Goal: Check status

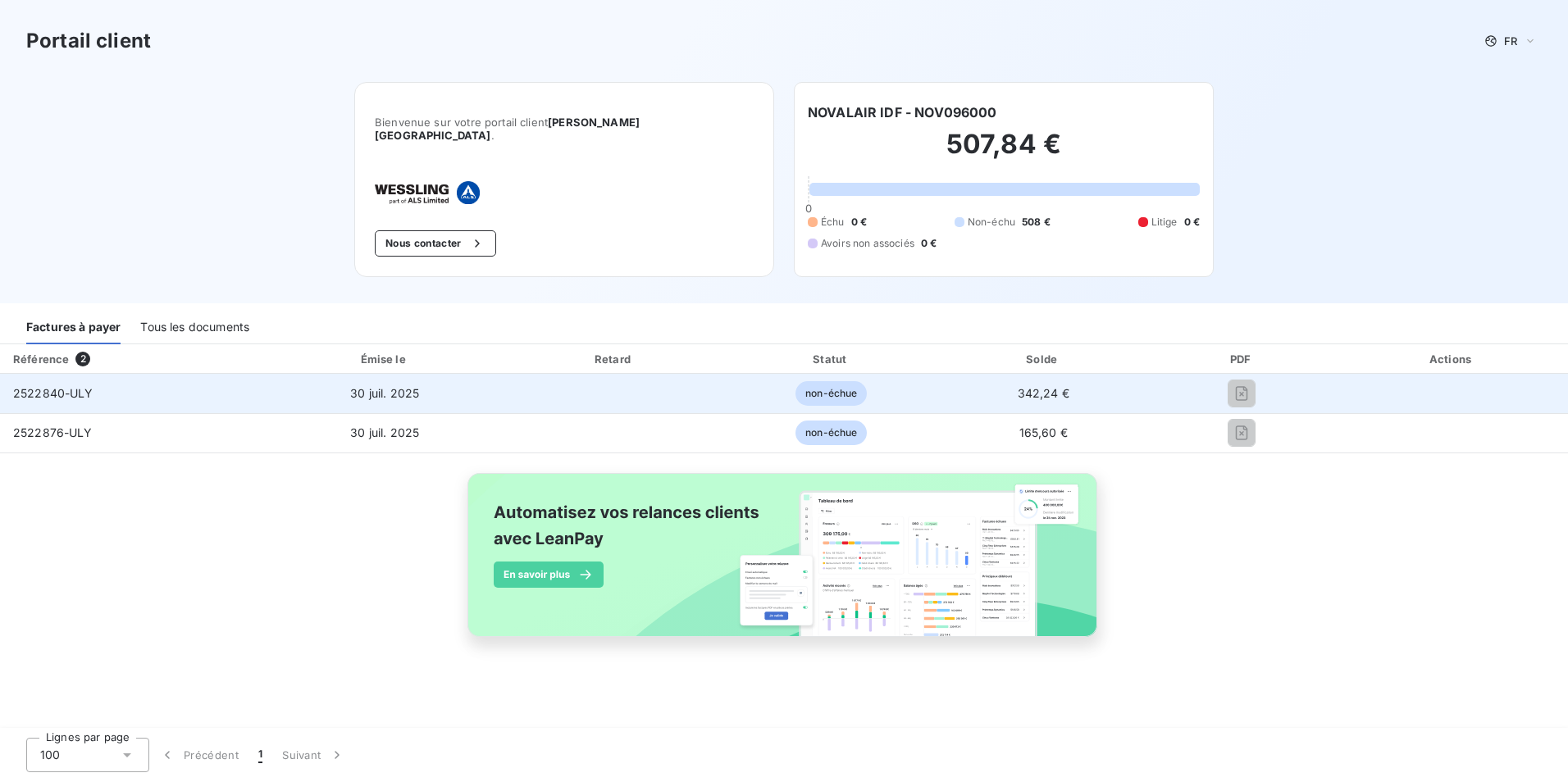
click at [822, 388] on span "non-échue" at bounding box center [831, 393] width 71 height 25
click at [383, 386] on span "30 juil. 2025" at bounding box center [385, 393] width 69 height 14
click at [38, 386] on span "2522840-ULY" at bounding box center [53, 393] width 81 height 14
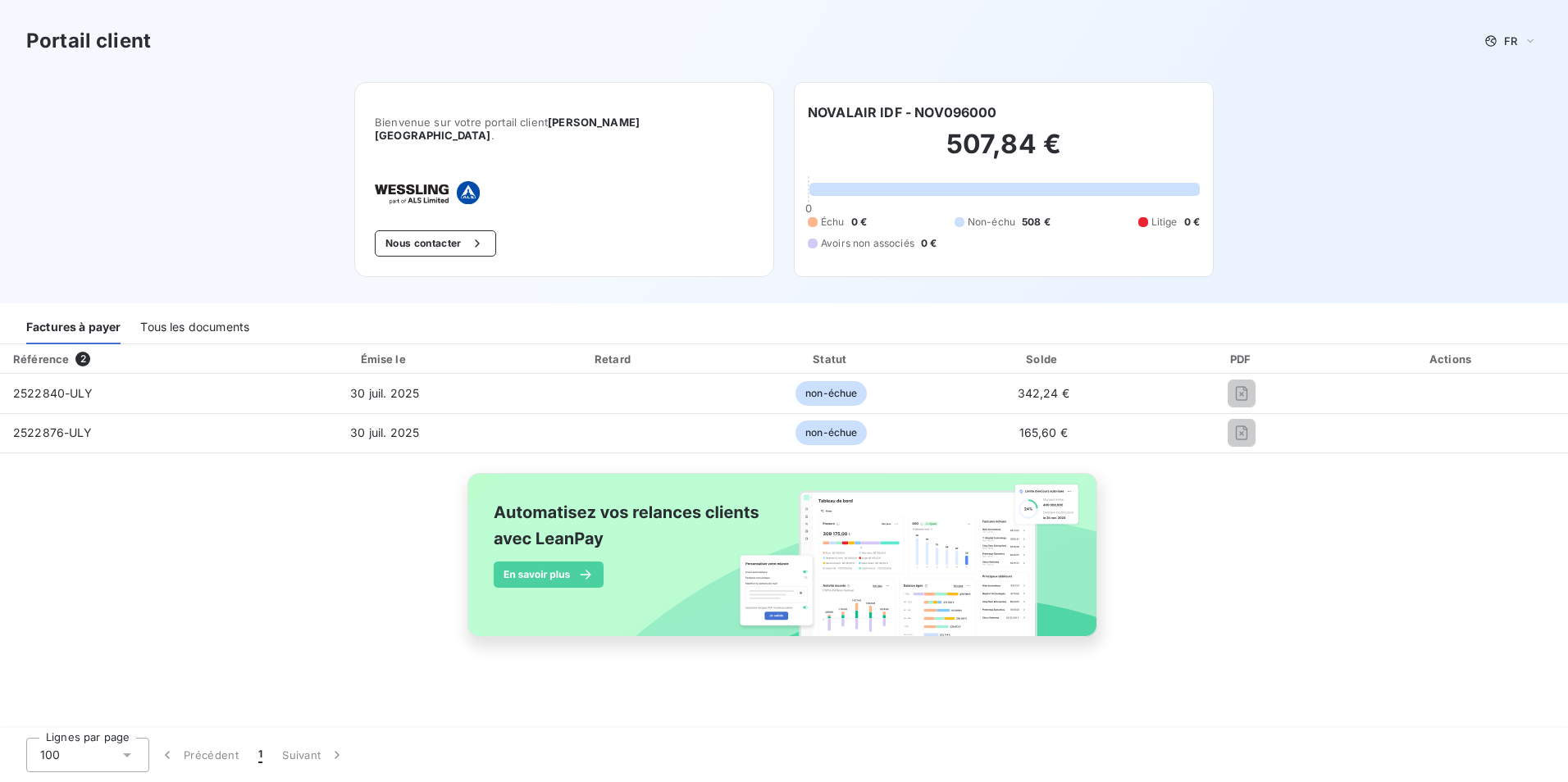
click at [192, 316] on div "Tous les documents" at bounding box center [194, 326] width 109 height 34
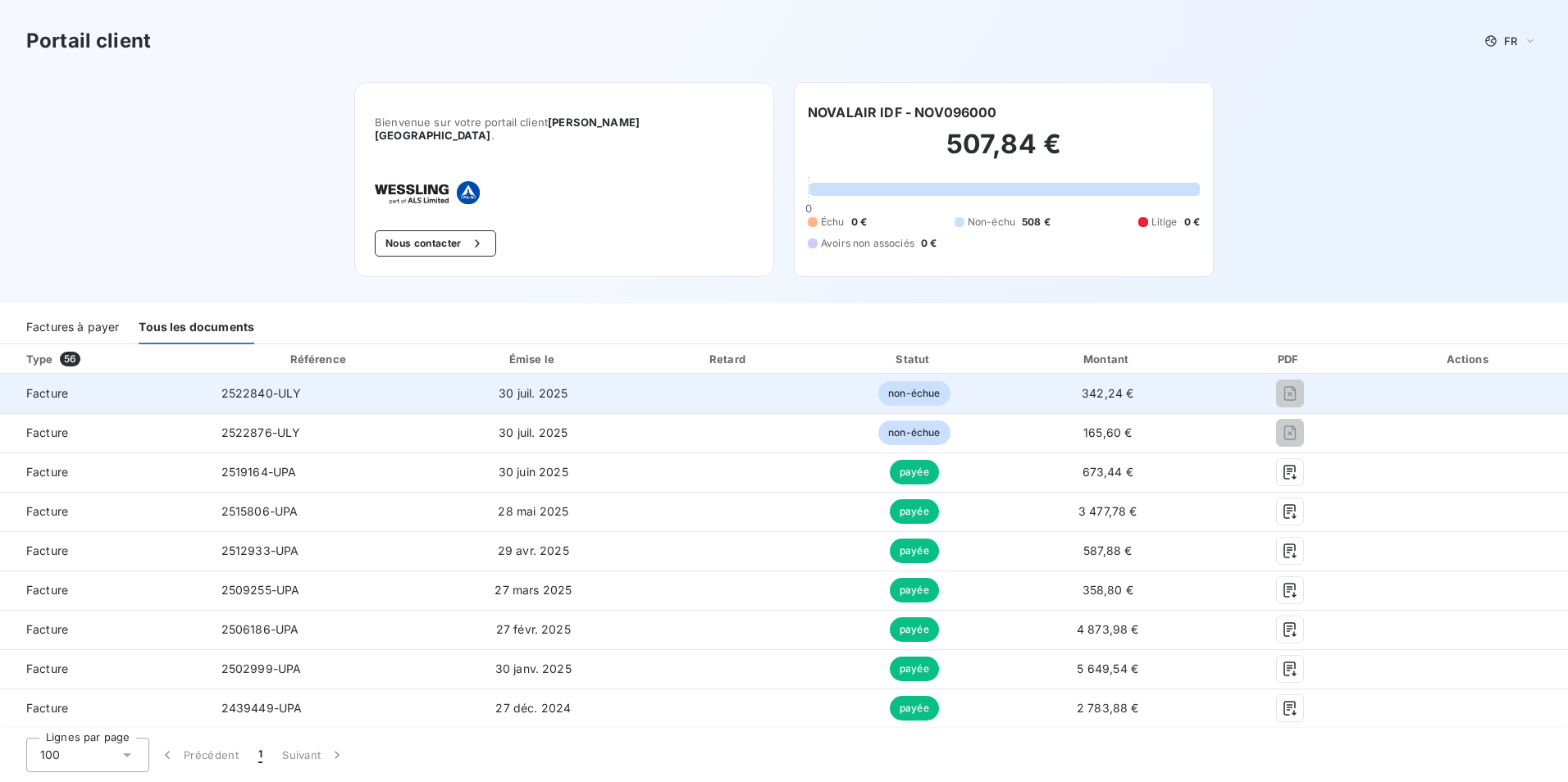
click at [562, 386] on span "30 juil. 2025" at bounding box center [532, 393] width 69 height 14
click at [894, 382] on span "non-échue" at bounding box center [914, 393] width 71 height 25
click at [1093, 386] on span "342,24 €" at bounding box center [1108, 393] width 51 height 14
click at [257, 386] on span "2522840-ULY" at bounding box center [262, 393] width 81 height 14
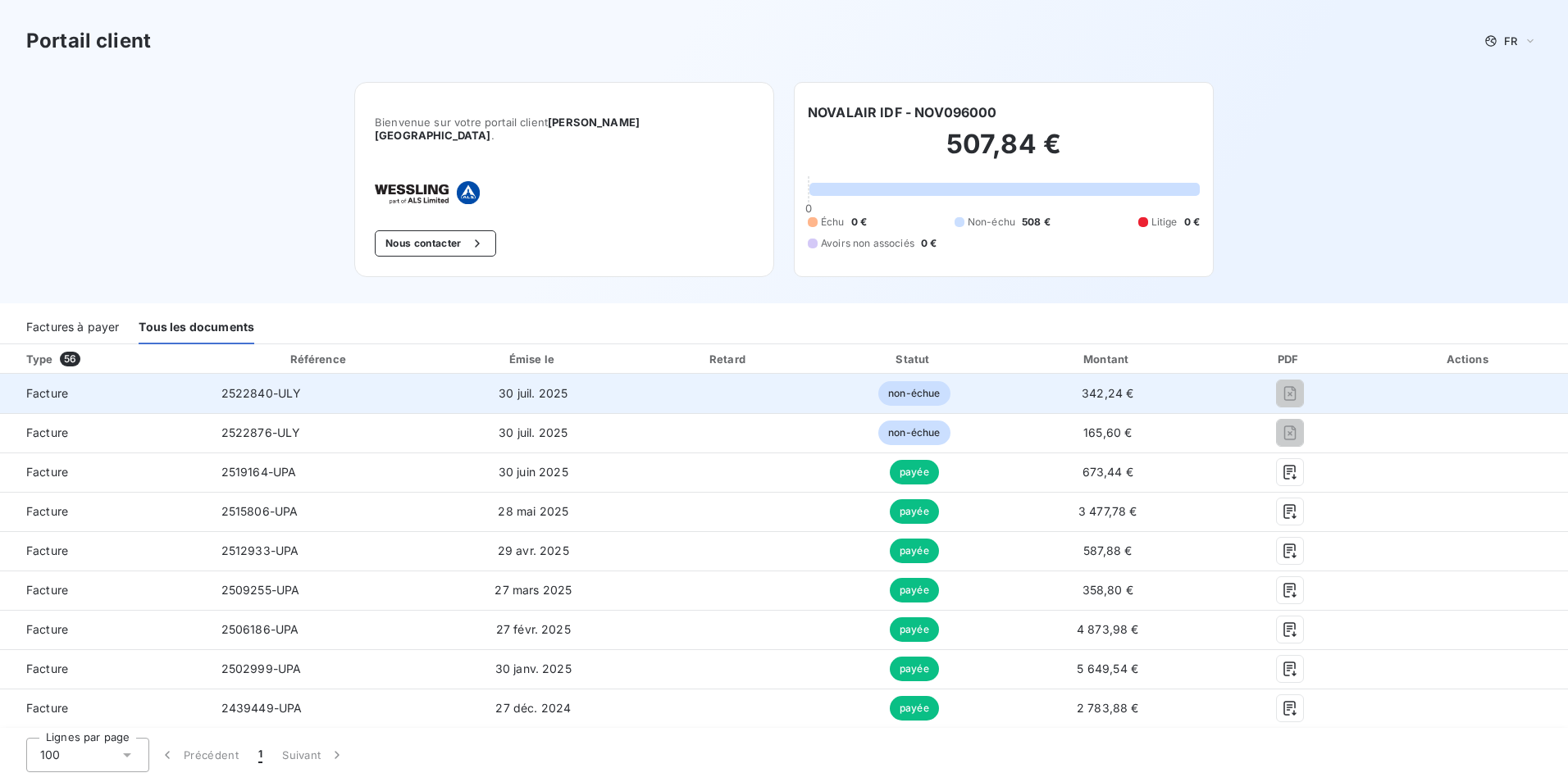
click at [262, 386] on span "2522840-ULY" at bounding box center [262, 393] width 81 height 14
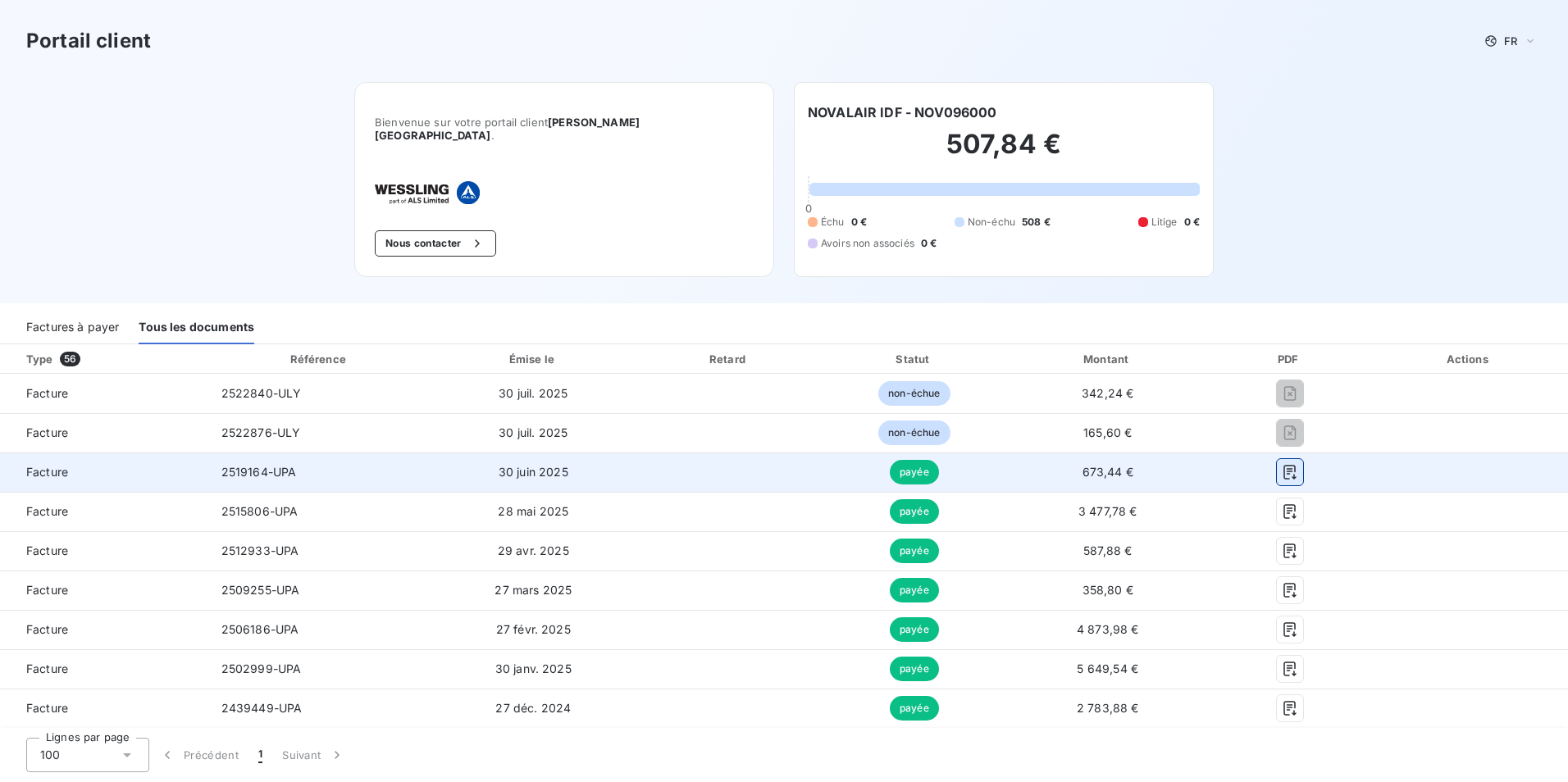
click at [1282, 464] on icon "button" at bounding box center [1291, 472] width 17 height 17
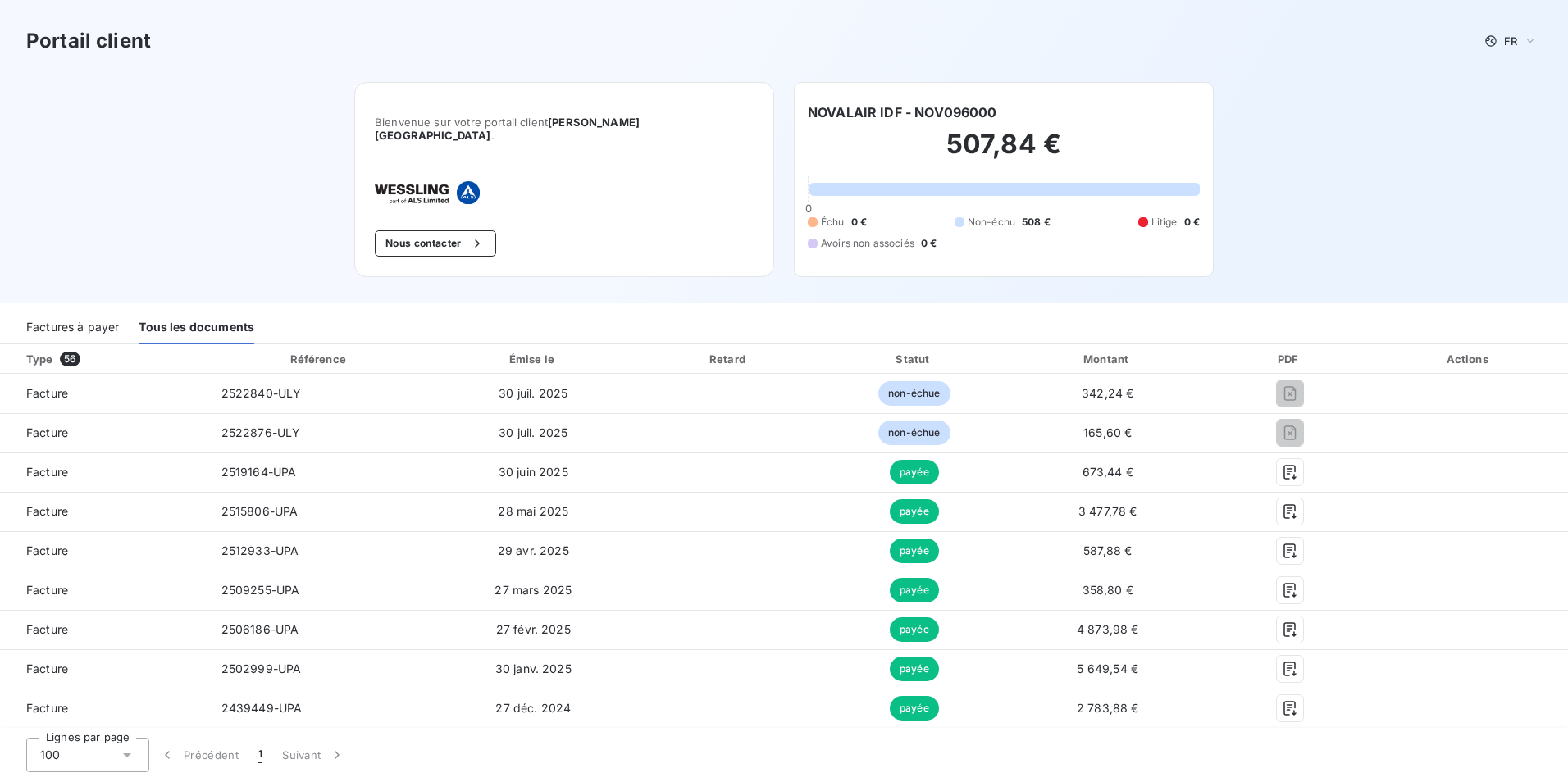
click at [1334, 161] on div "Portail client FR Bienvenue sur votre portail client [PERSON_NAME] [GEOGRAPHIC_…" at bounding box center [784, 151] width 1568 height 303
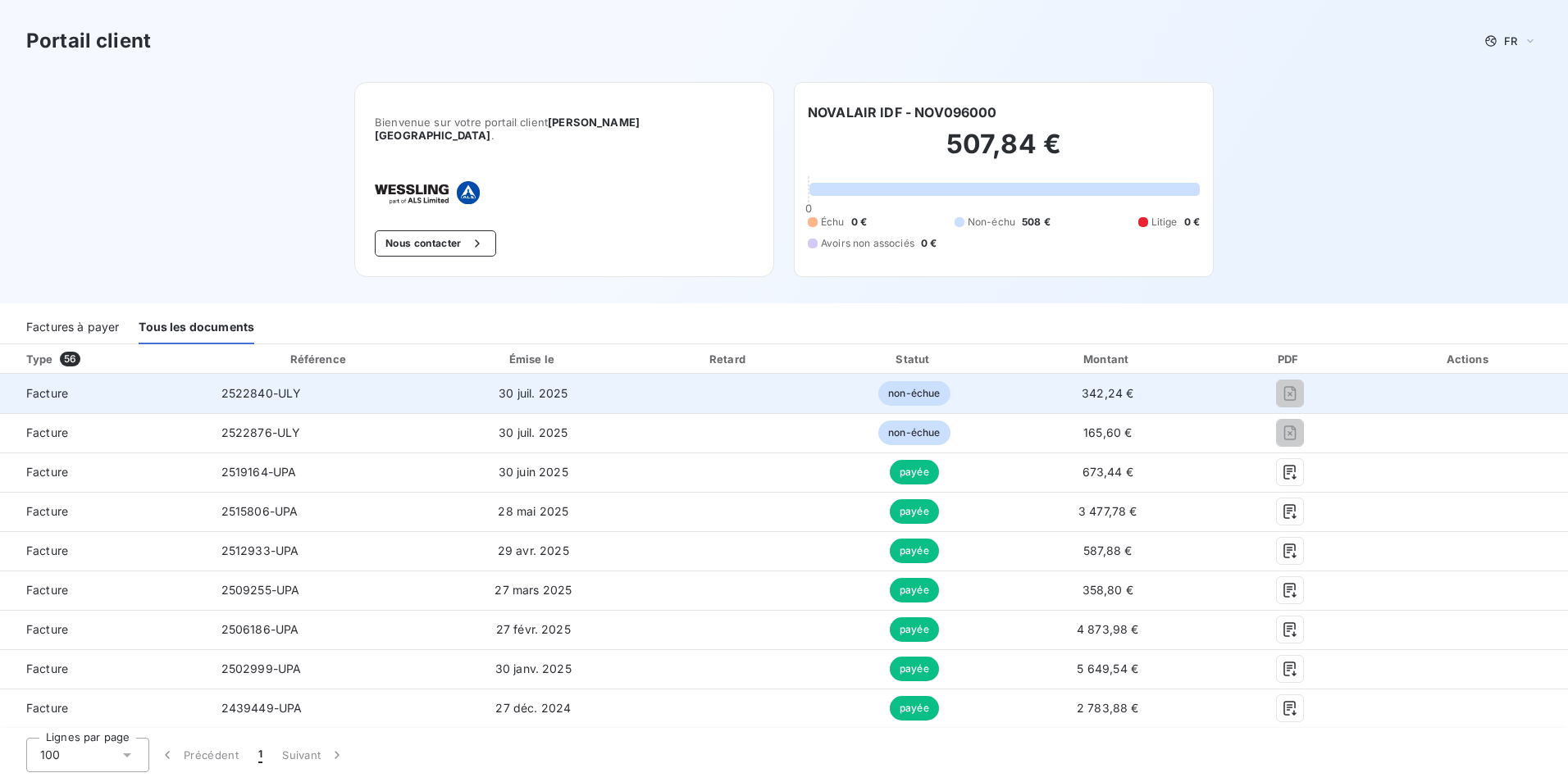
click at [506, 387] on span "30 juil. 2025" at bounding box center [532, 393] width 69 height 14
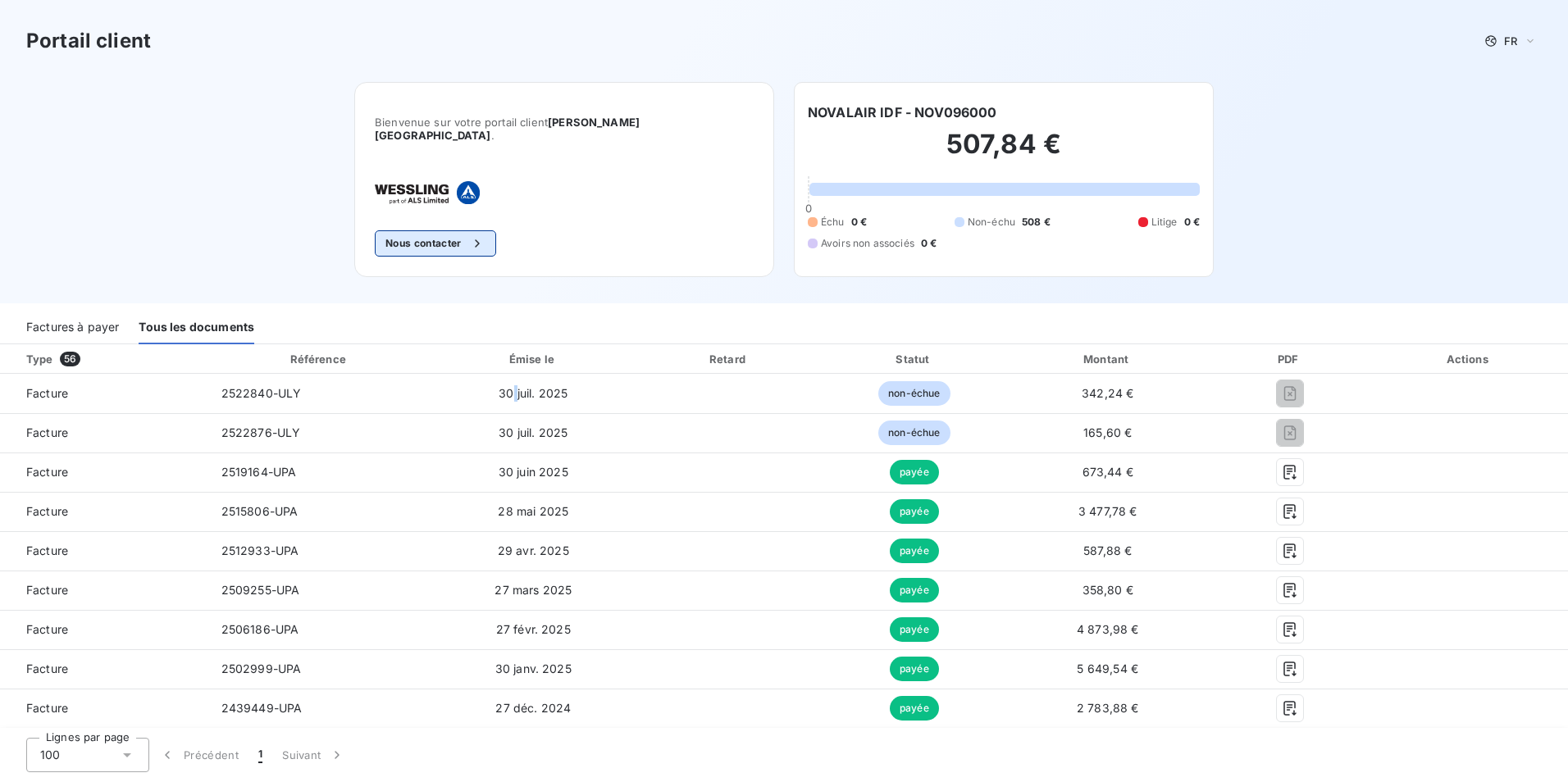
click at [497, 231] on button "Nous contacter" at bounding box center [435, 244] width 121 height 27
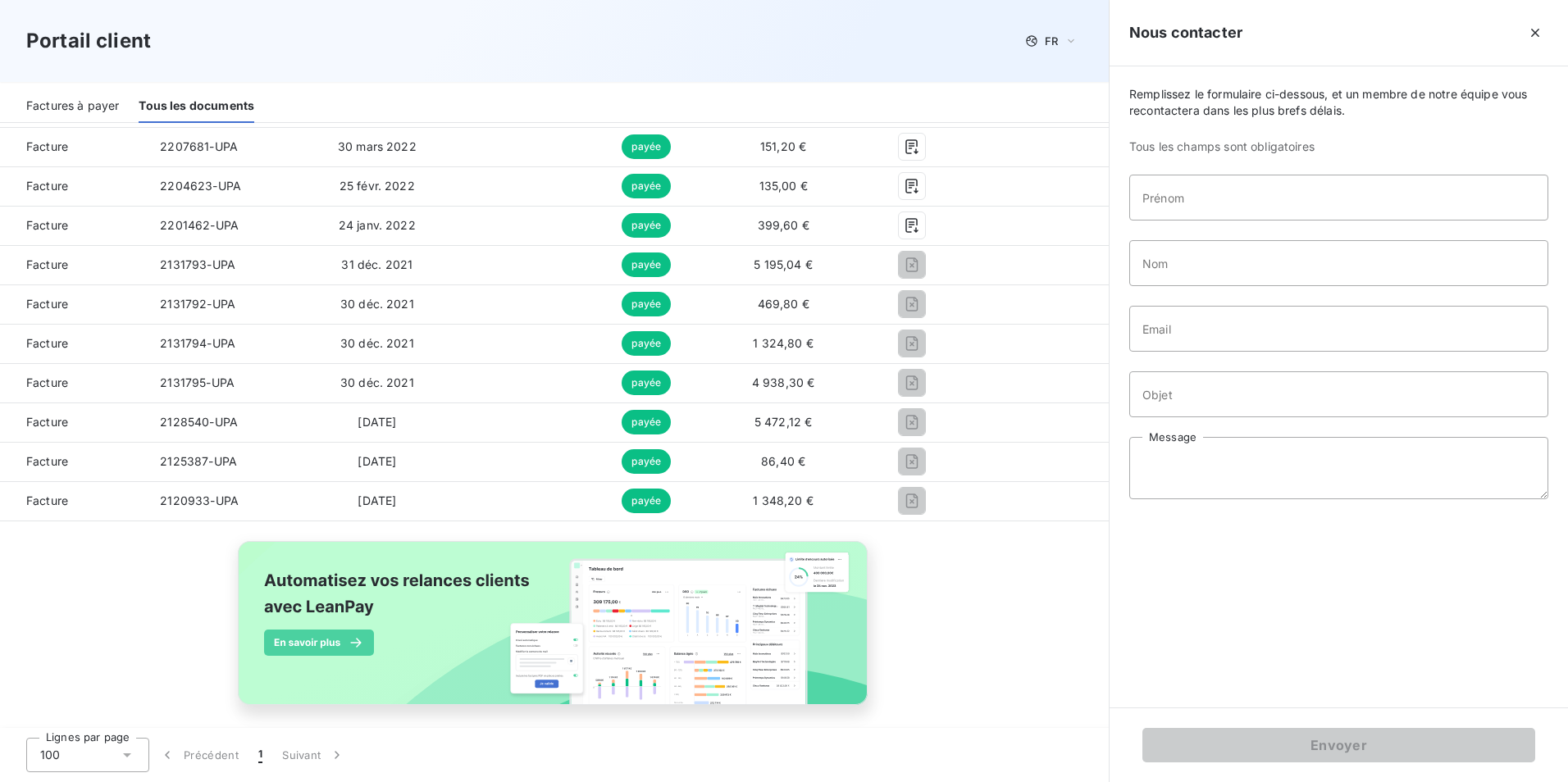
scroll to position [2059, 0]
